Goal: Information Seeking & Learning: Learn about a topic

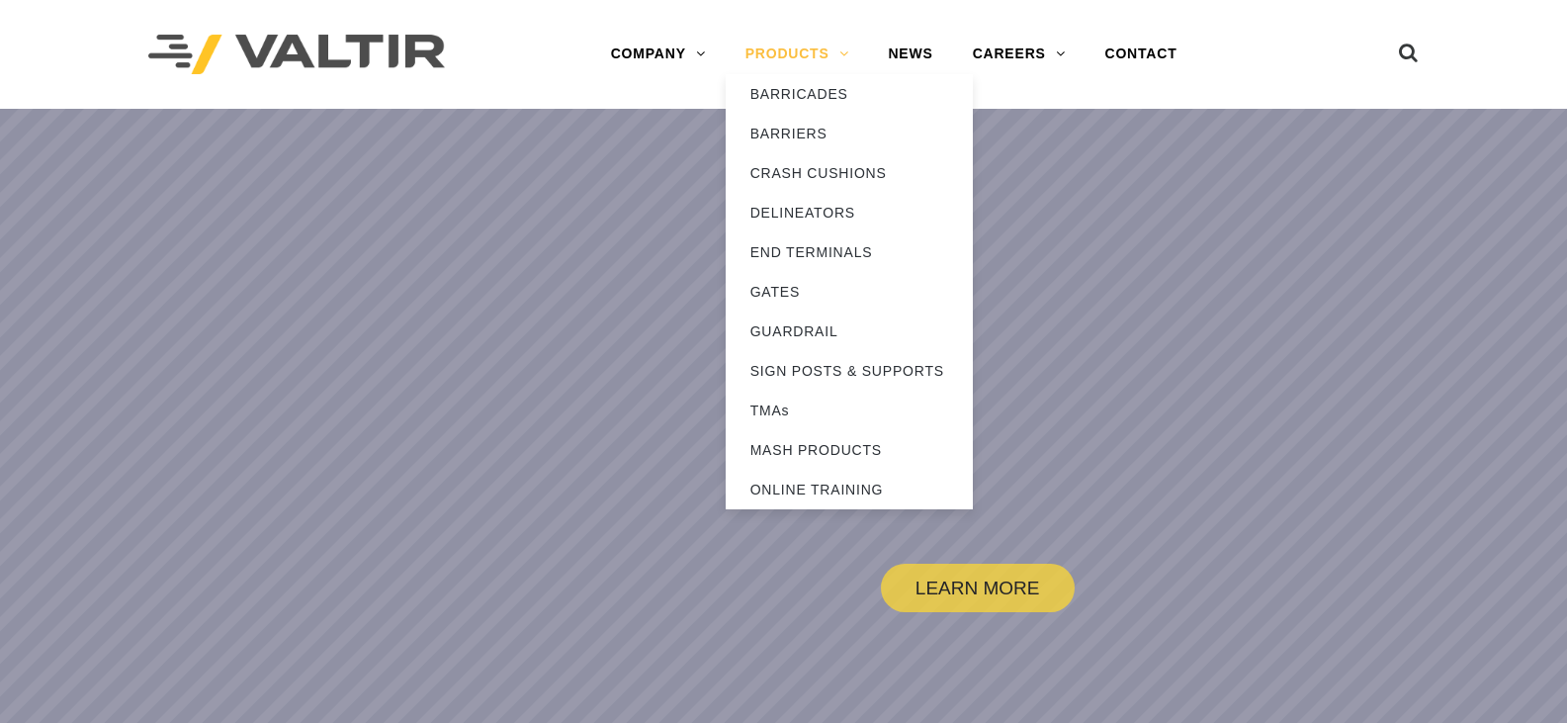
click at [797, 54] on link "PRODUCTS" at bounding box center [797, 55] width 143 height 40
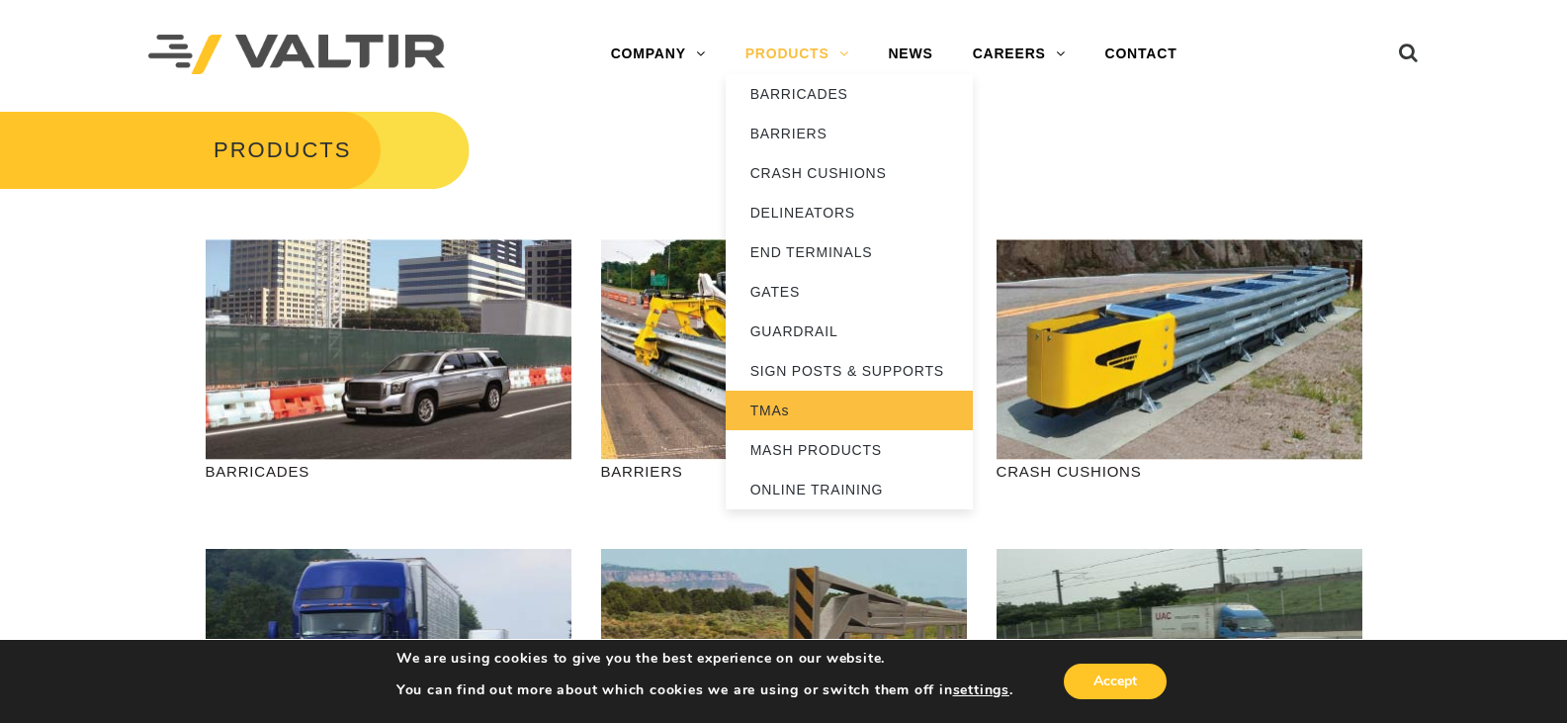
click at [773, 409] on link "TMAs" at bounding box center [849, 411] width 247 height 40
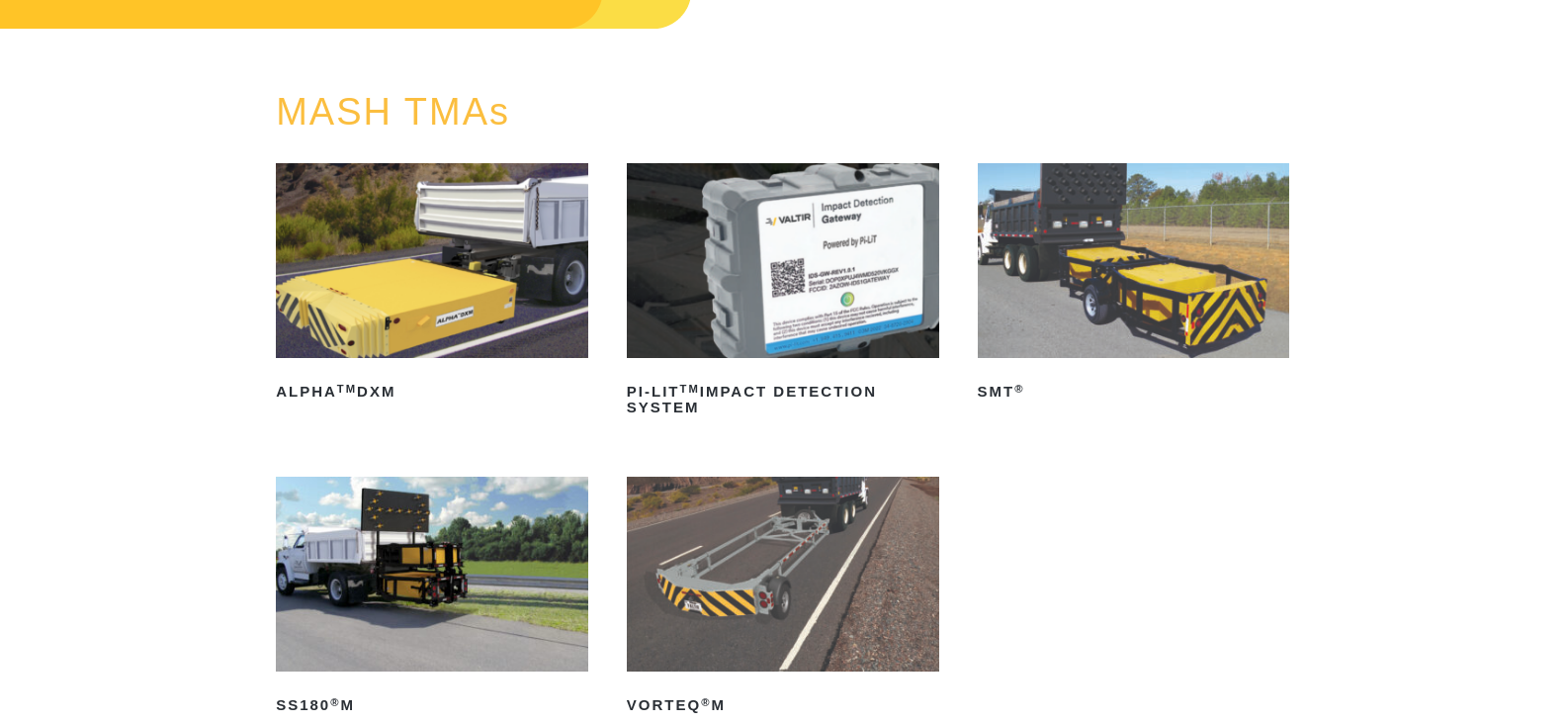
scroll to position [198, 0]
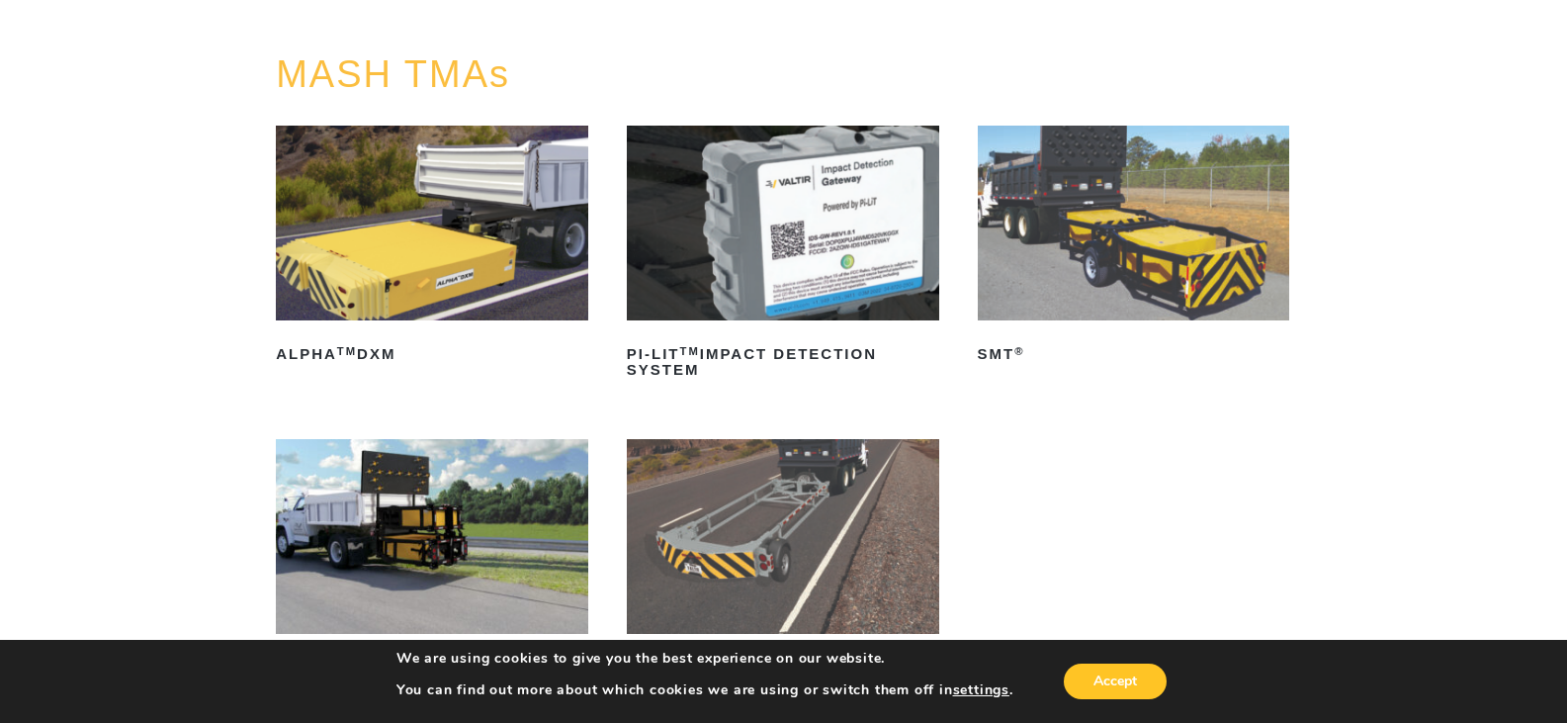
click at [1080, 236] on img at bounding box center [1134, 223] width 312 height 195
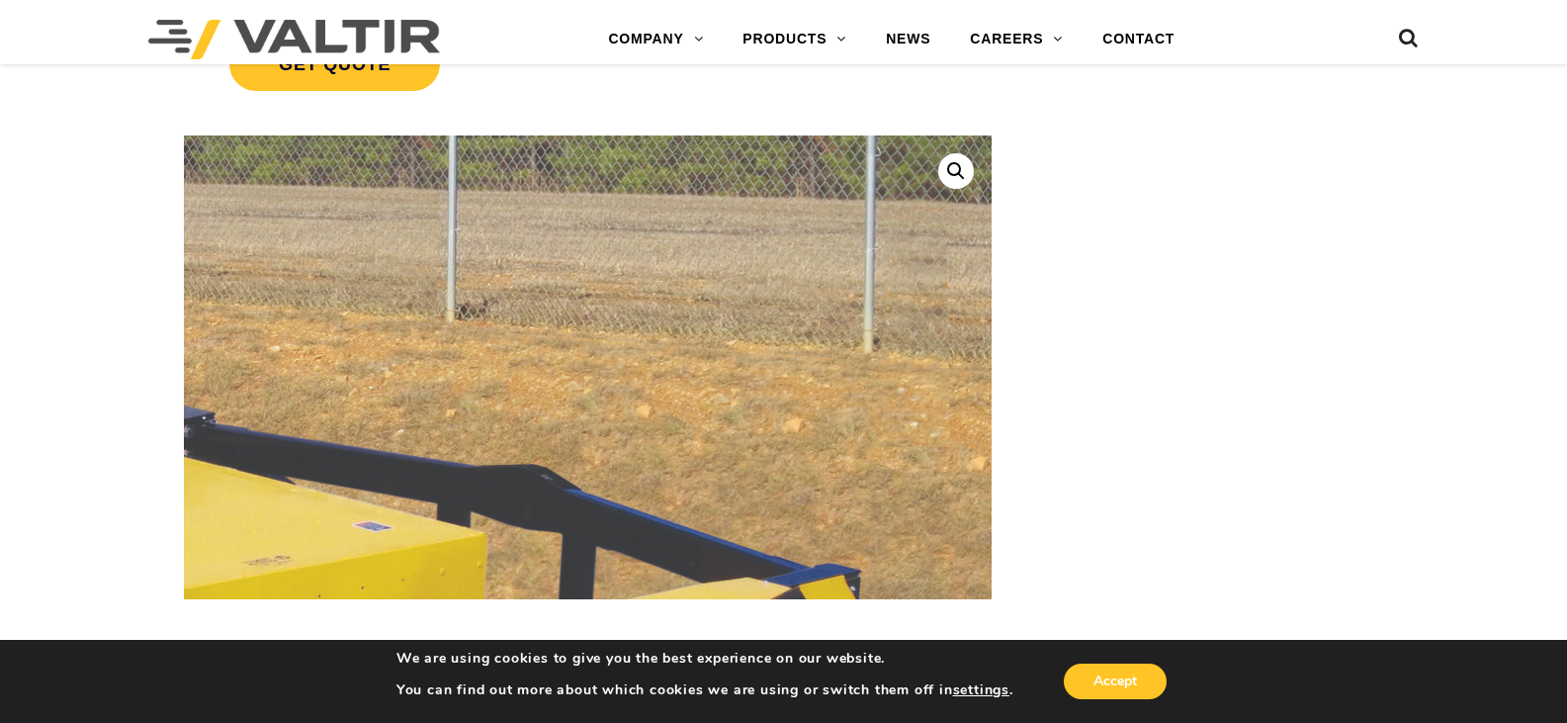
scroll to position [395, 0]
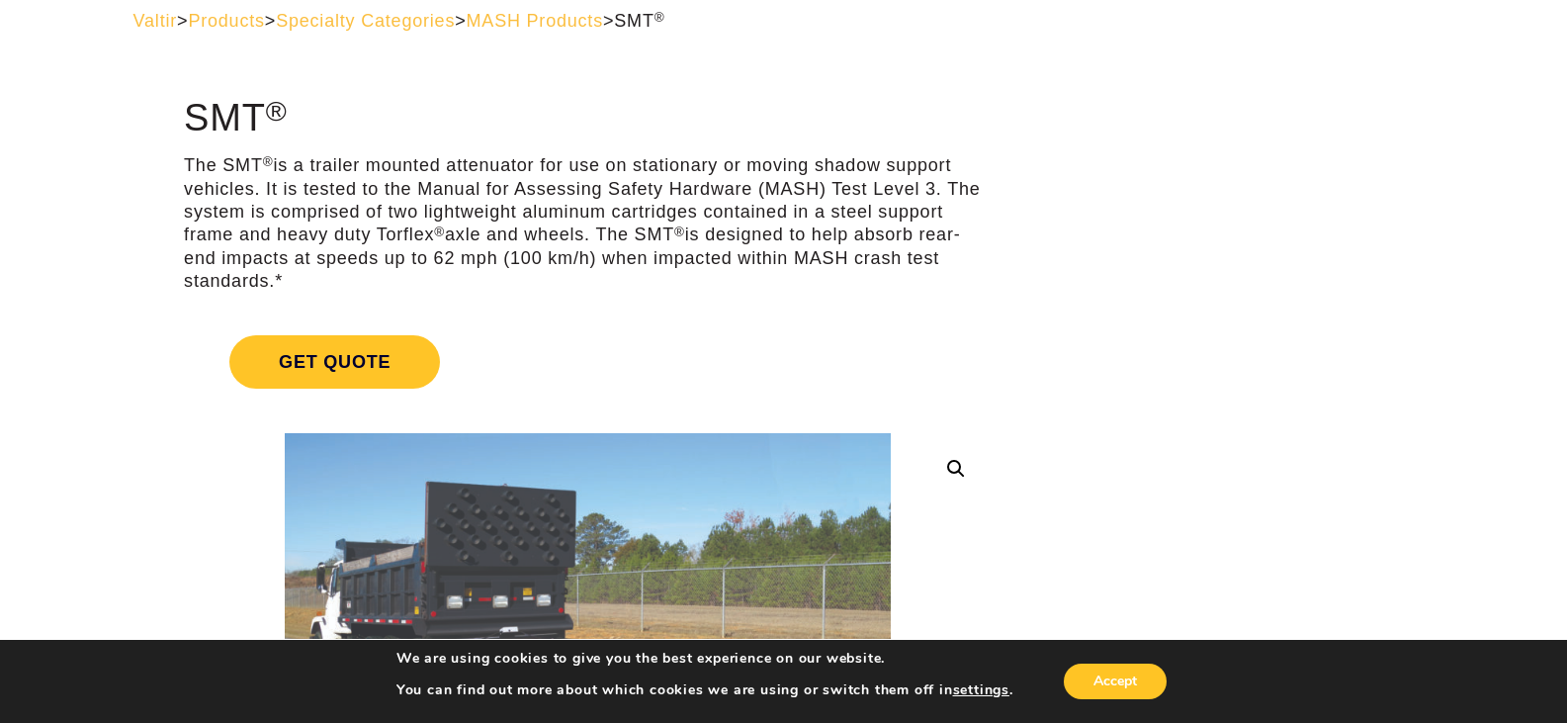
scroll to position [0, 0]
